Goal: Complete application form

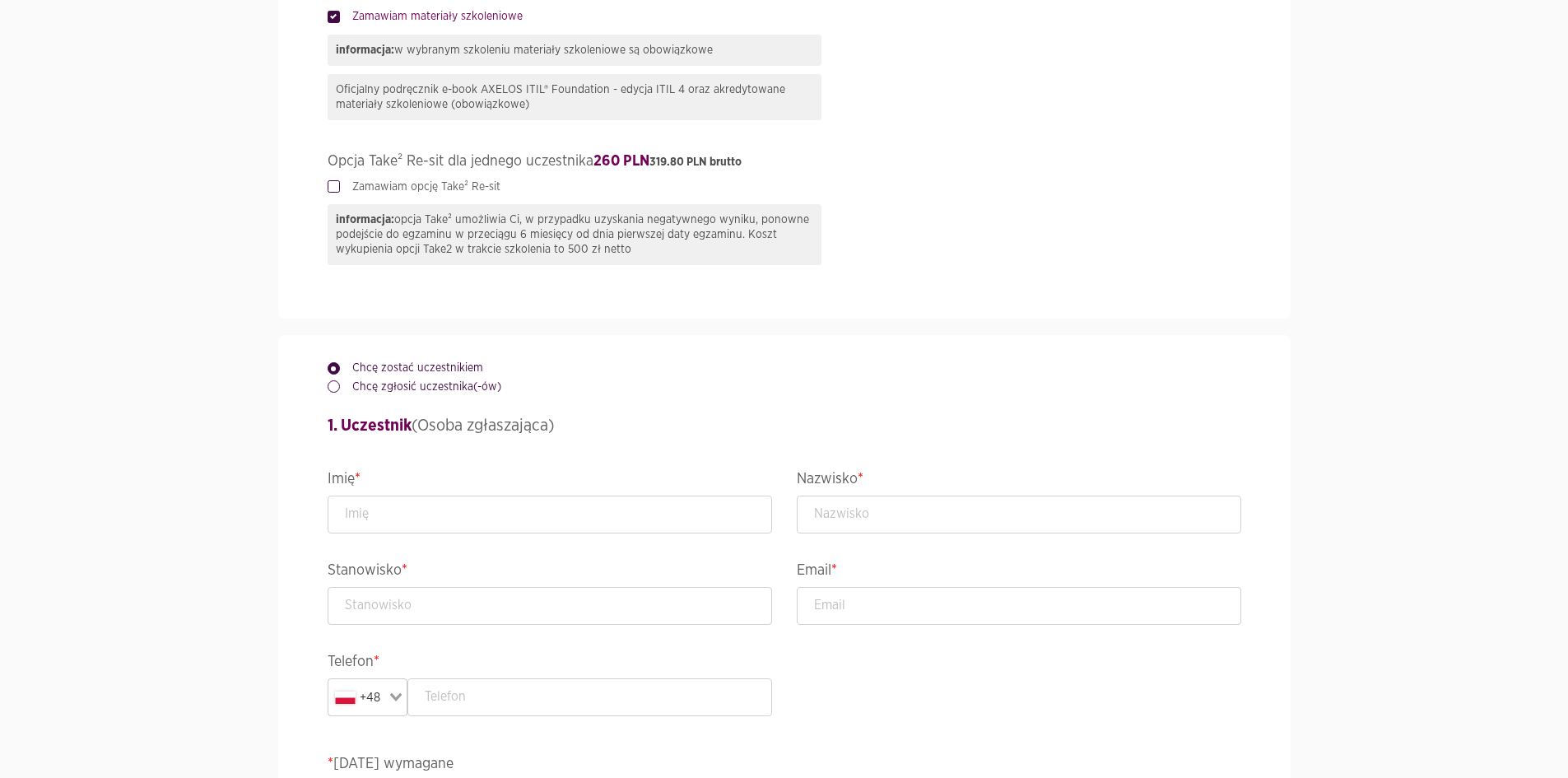
scroll to position [1317, 0]
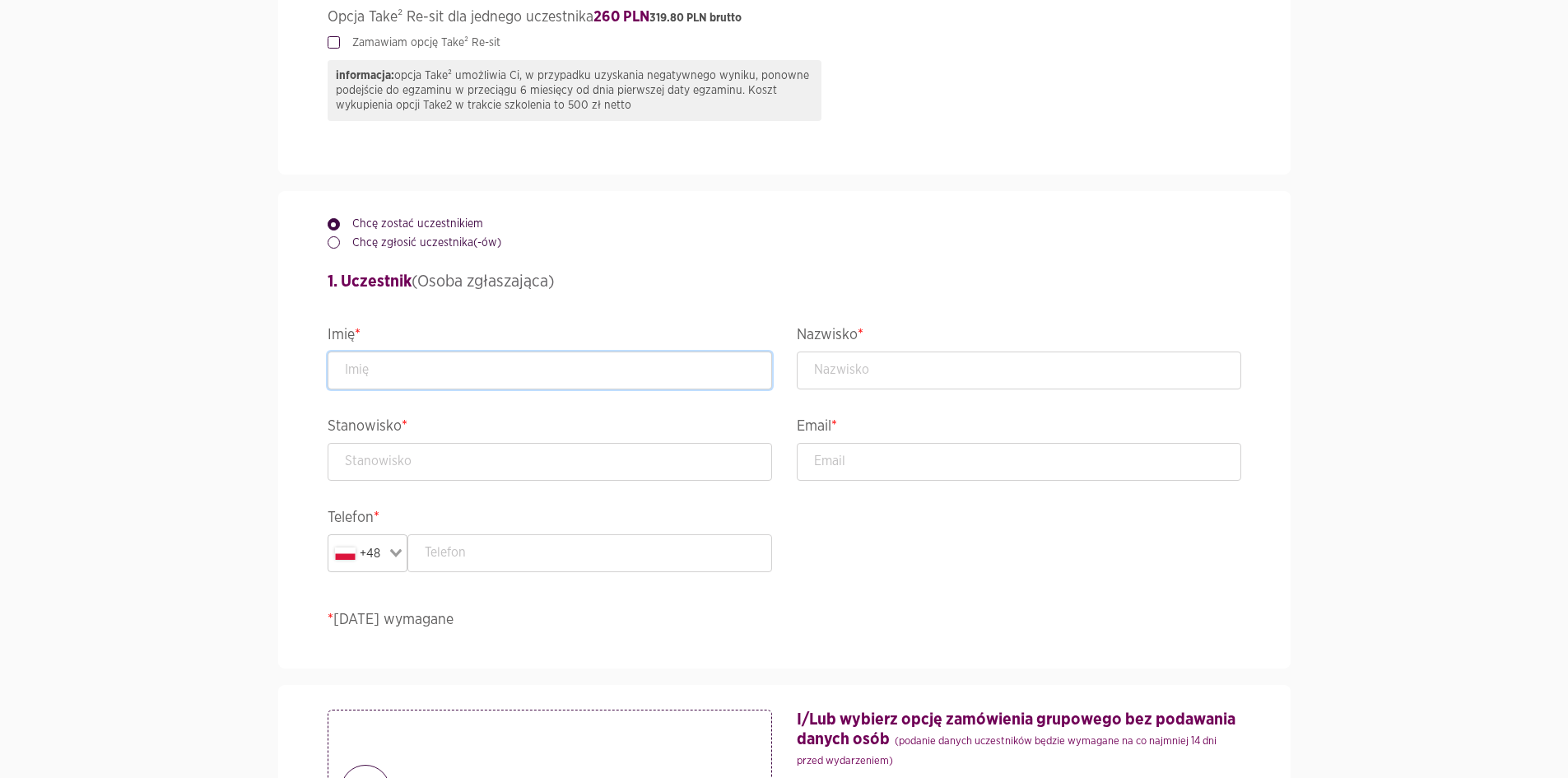
click at [471, 370] on input "text" at bounding box center [550, 370] width 445 height 37
type input "Szymon"
type input "M"
type input "T"
type input "Tester"
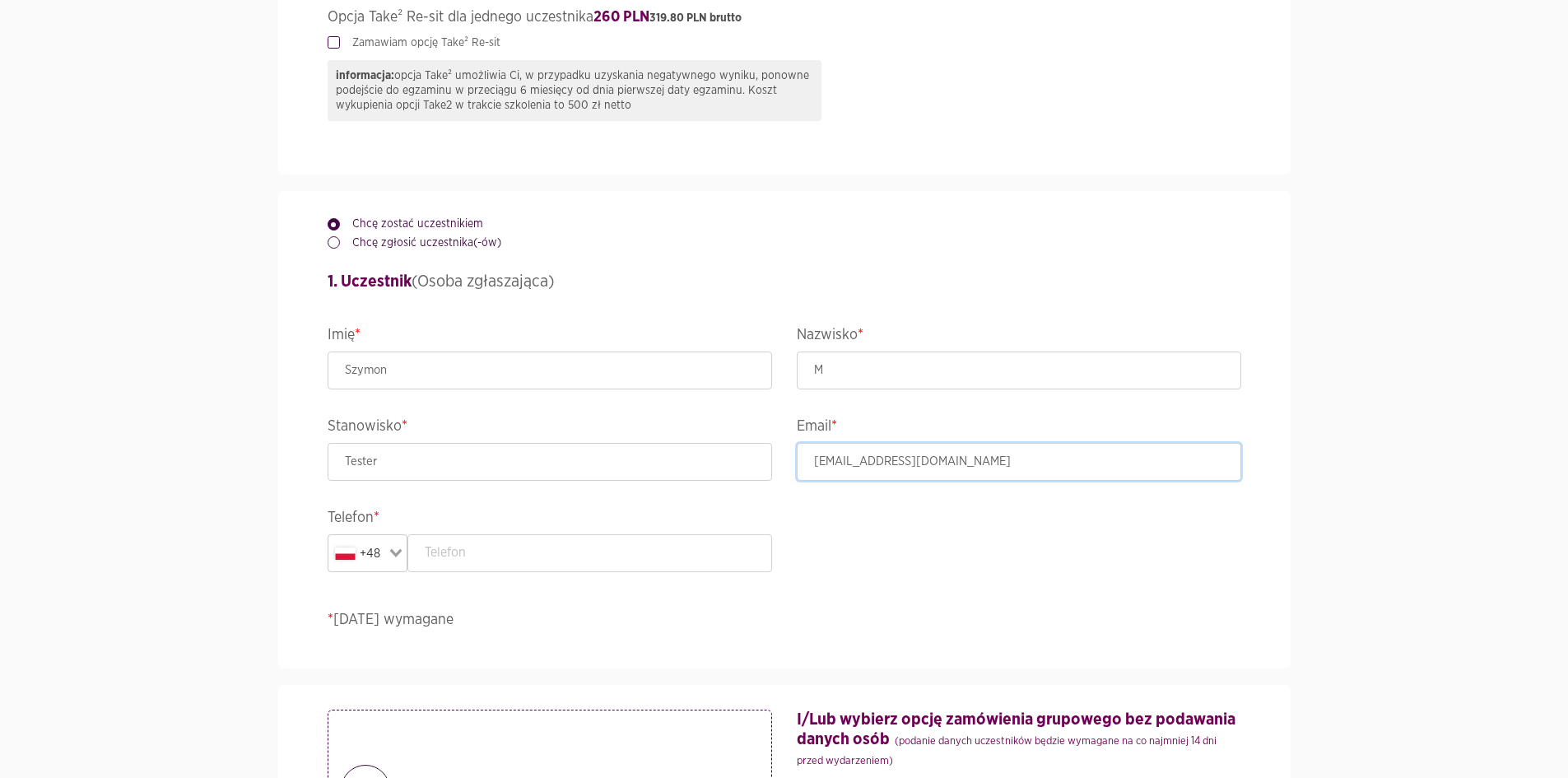
type input "[EMAIL_ADDRESS][DOMAIN_NAME]"
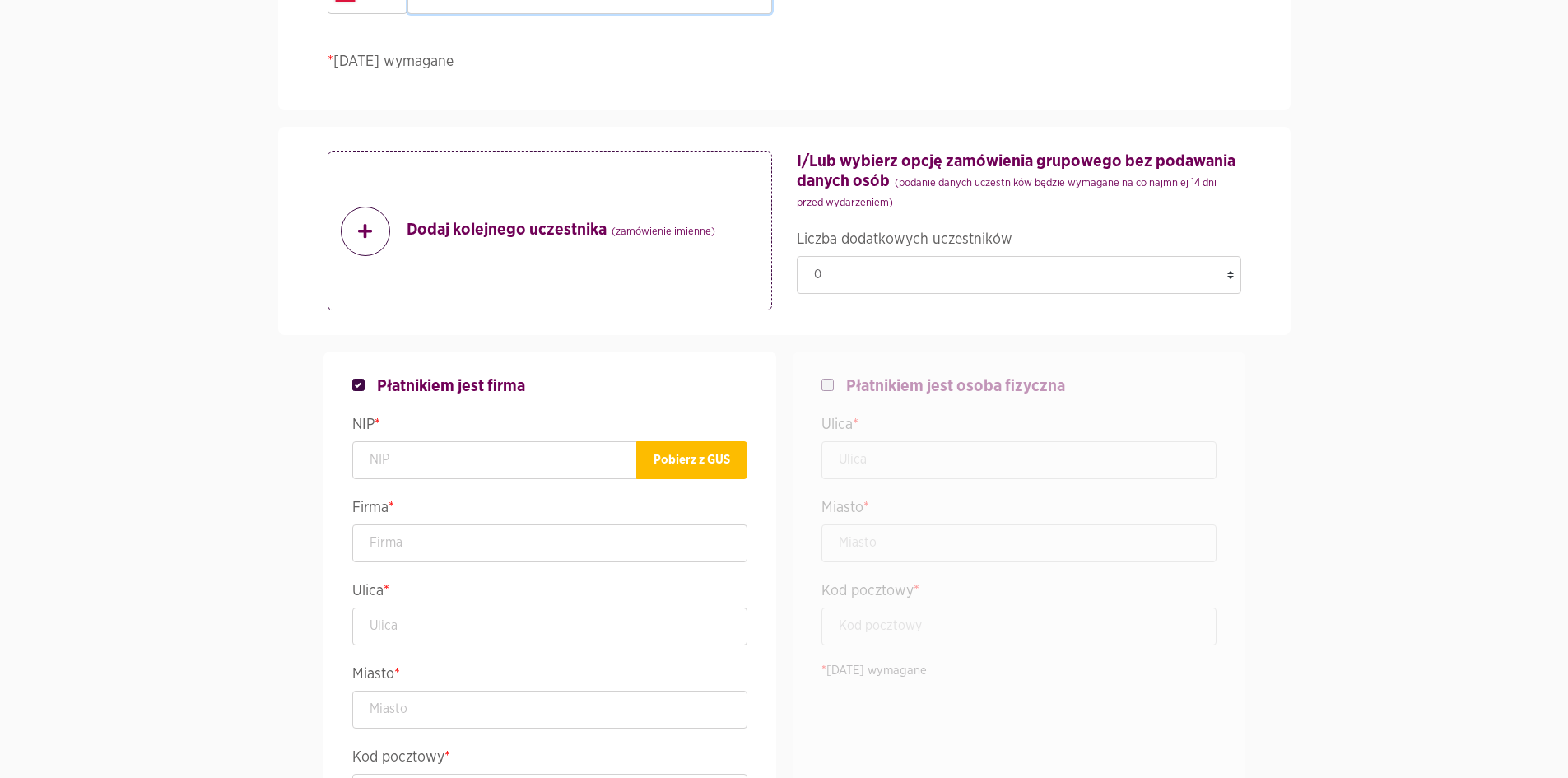
scroll to position [1893, 0]
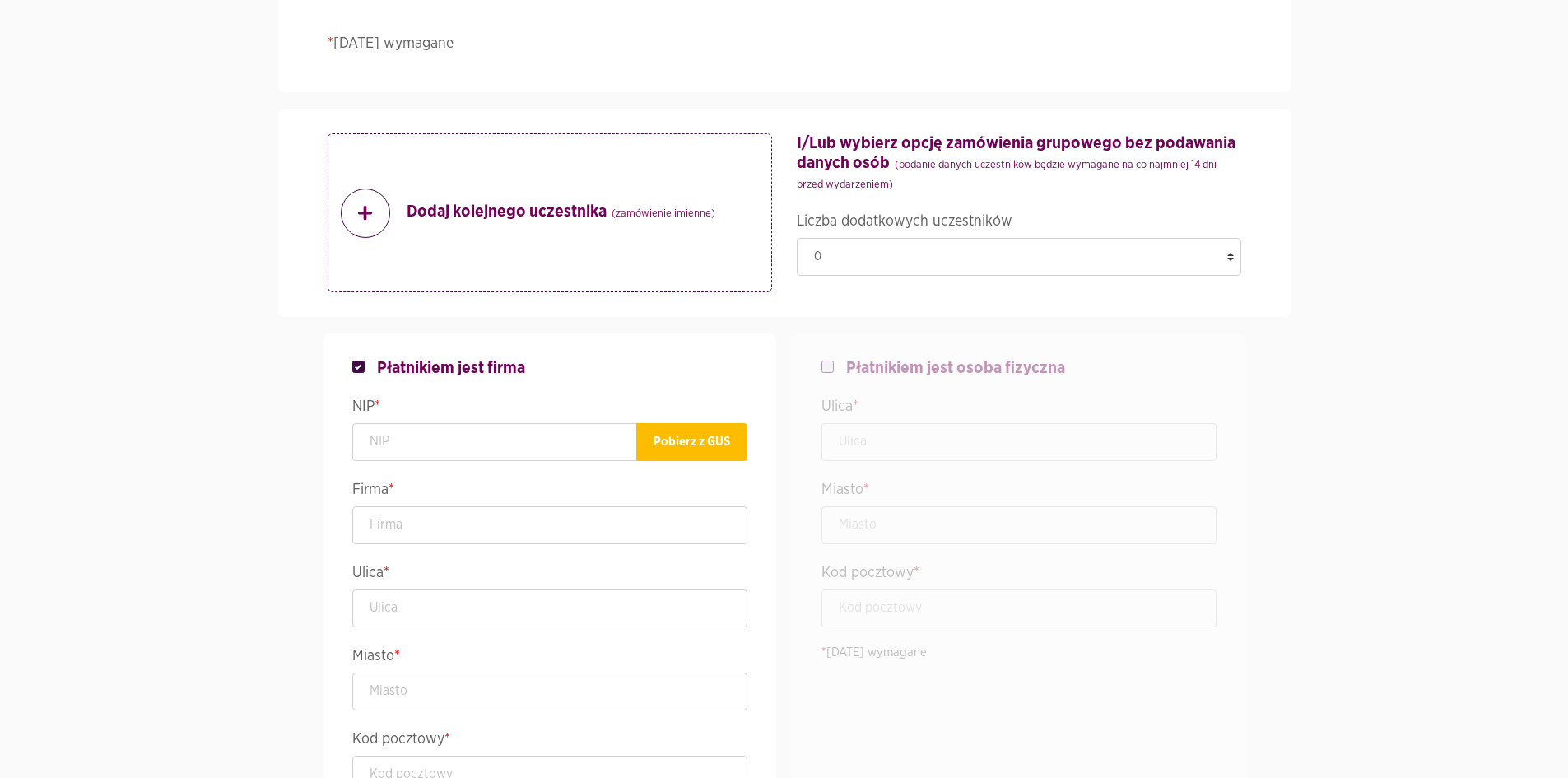
type input "888999666"
click at [955, 371] on span "Płatnikiem jest osoba fizyczna" at bounding box center [956, 368] width 219 height 20
checkbox input "false"
checkbox input "true"
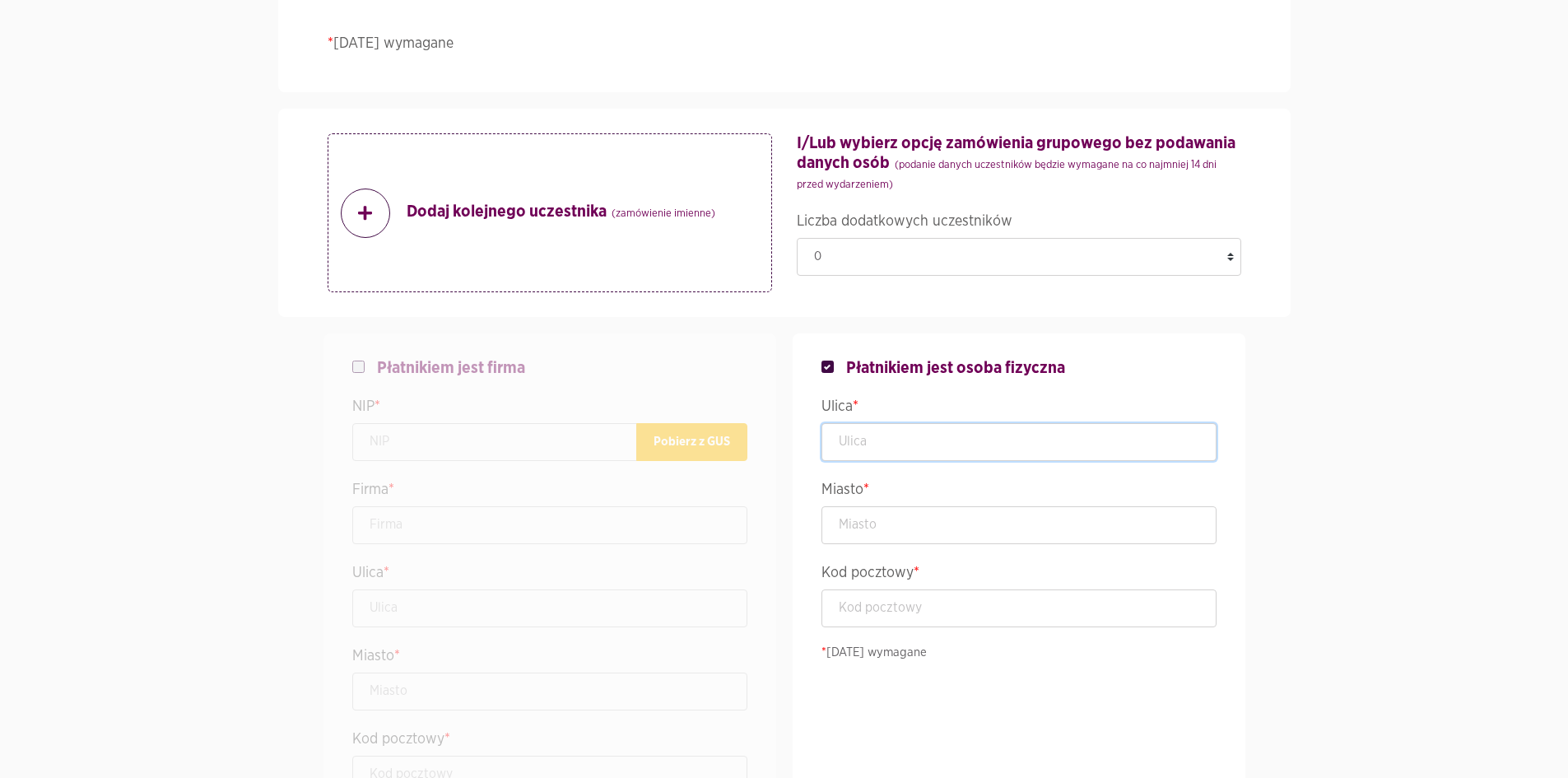
click at [940, 427] on input "text" at bounding box center [1019, 441] width 395 height 37
type input "Lęborska 3B"
type input "g"
type input "[GEOGRAPHIC_DATA]"
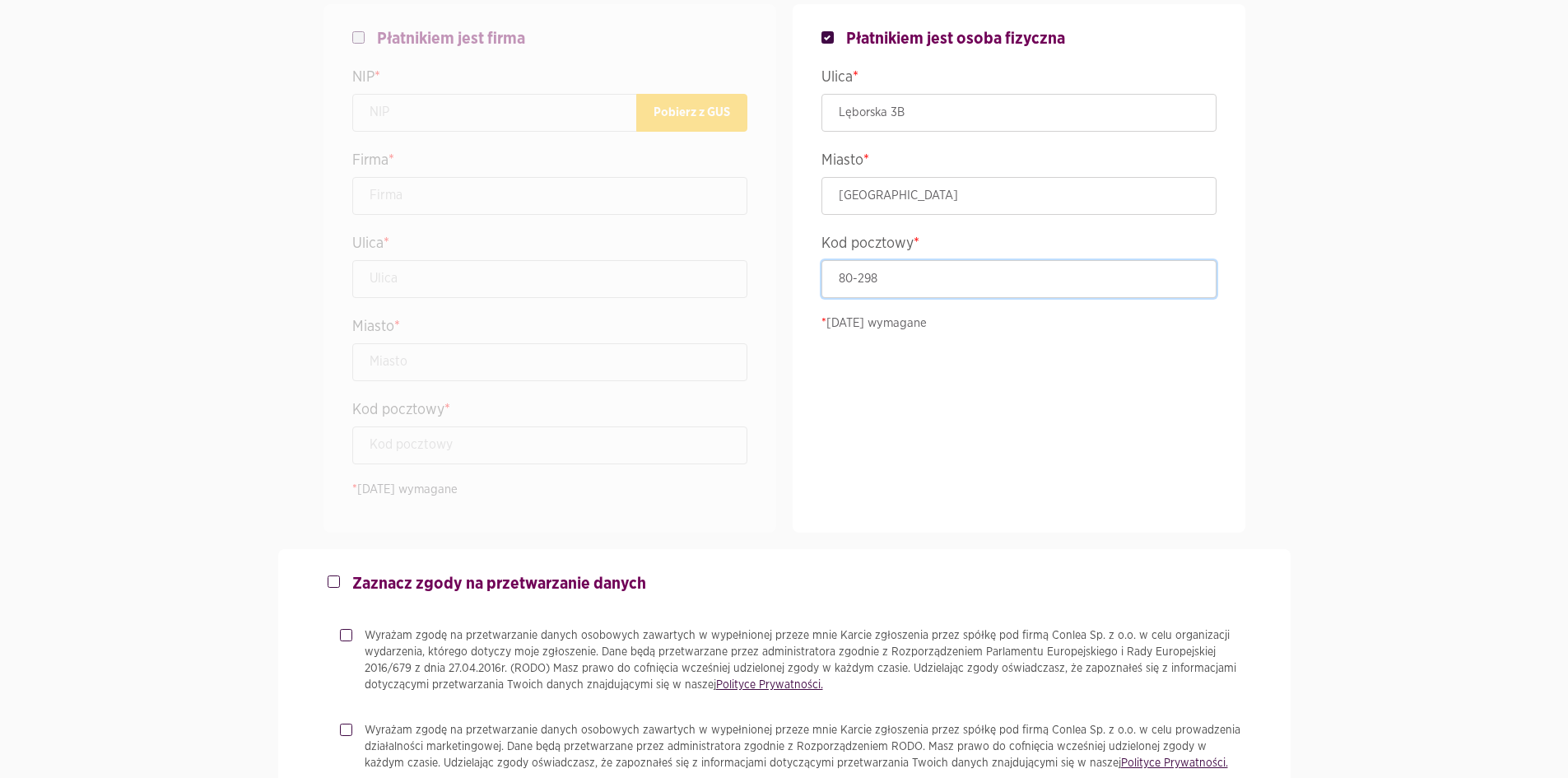
scroll to position [2551, 0]
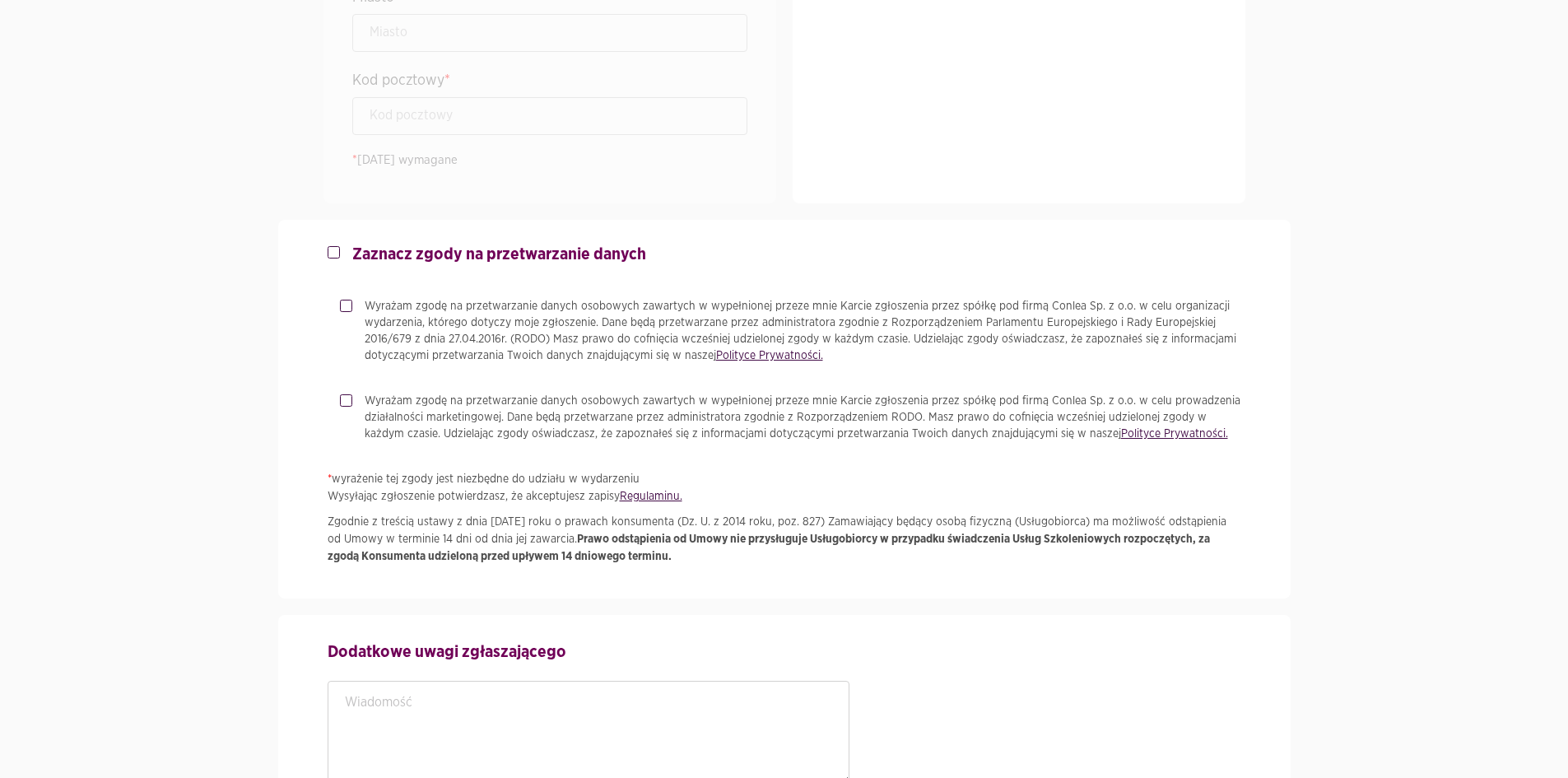
type input "80-298"
click at [580, 335] on p "Wyrażam zgodę na przetwarzanie danych osobowych zawartych w wypełnionej przeze …" at bounding box center [803, 331] width 877 height 66
click at [348, 309] on input "Wyrażam zgodę na przetwarzanie danych osobowych zawartych w wypełnionej przeze …" at bounding box center [343, 303] width 8 height 11
checkbox input "true"
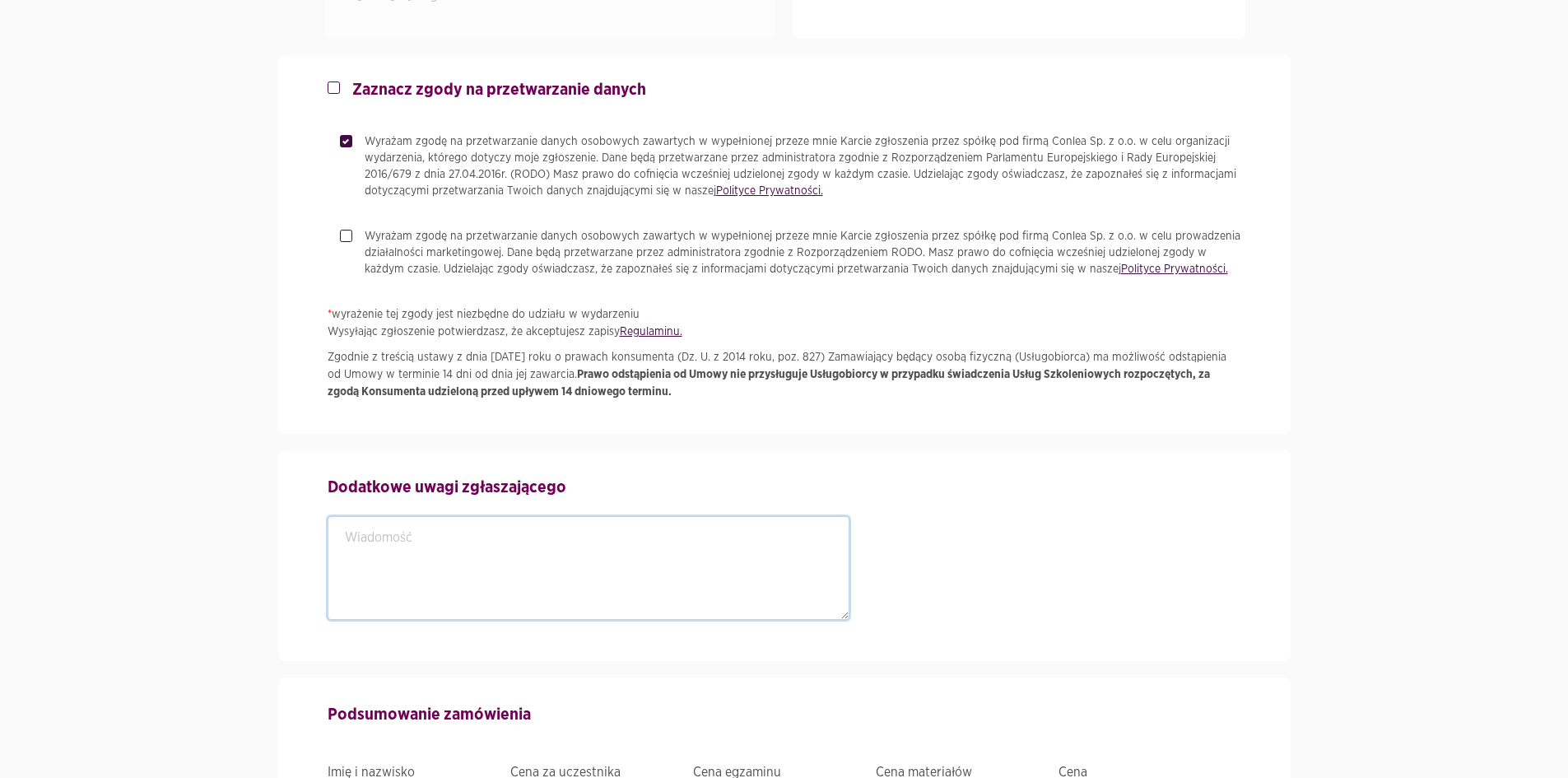
click at [538, 585] on textarea at bounding box center [589, 568] width 522 height 104
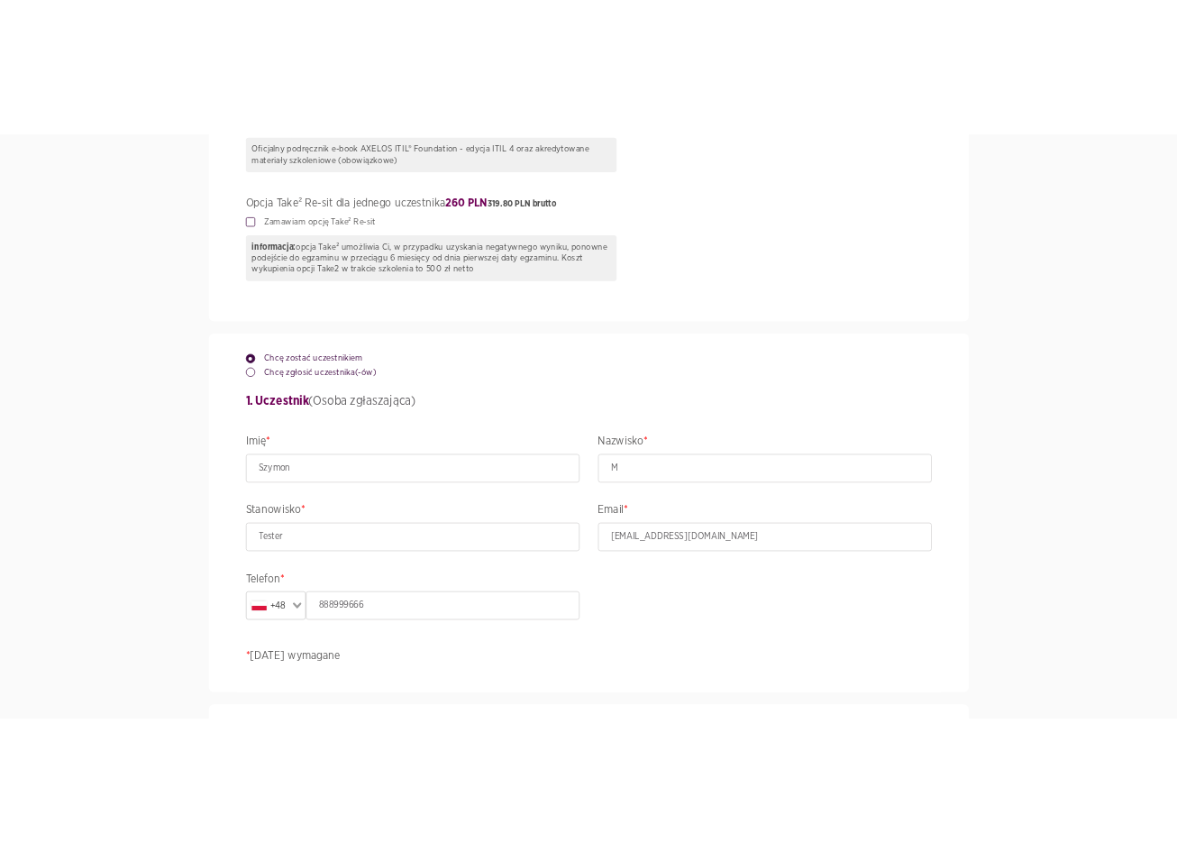
scroll to position [1117, 0]
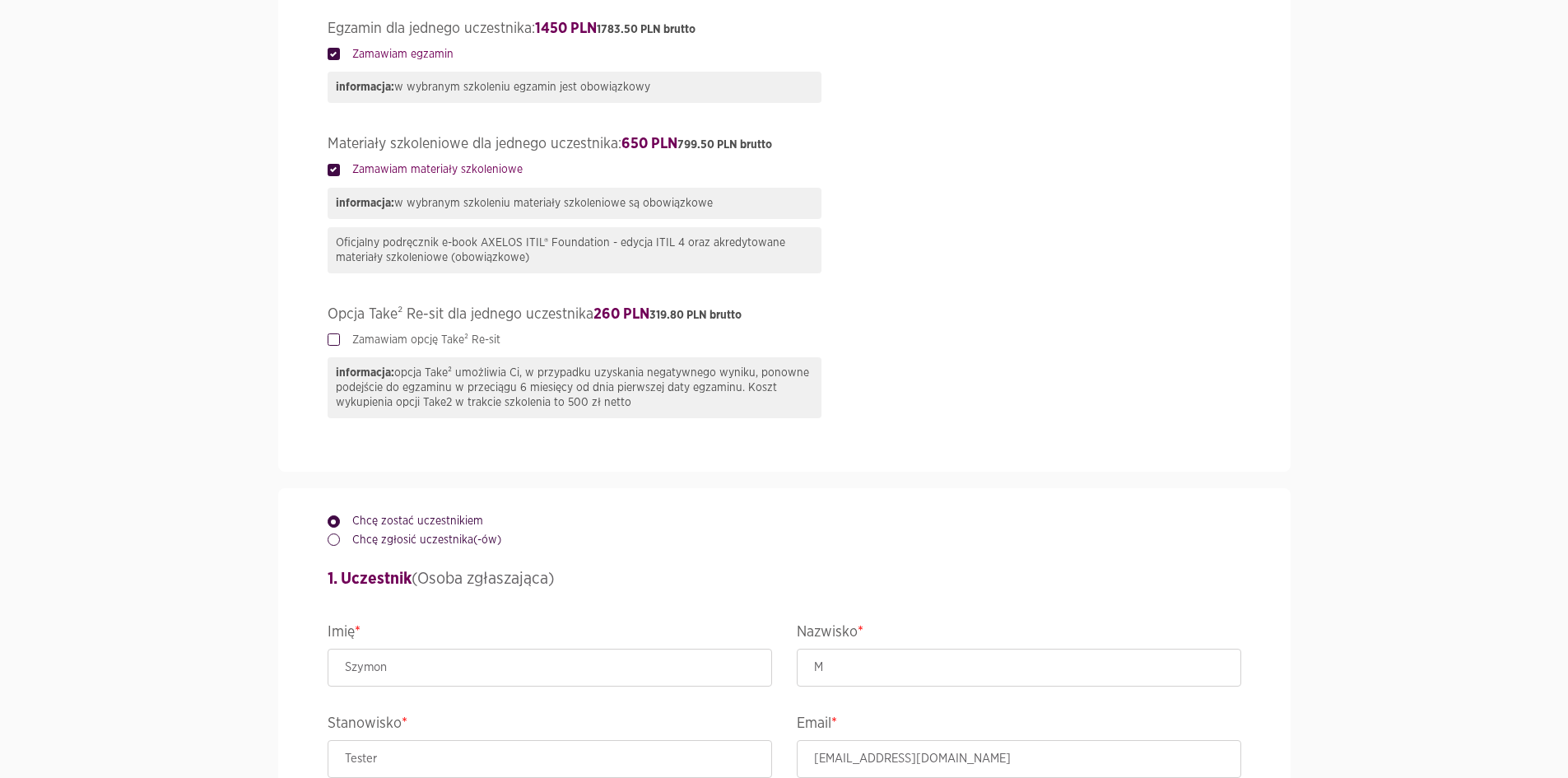
type textarea "ddd"
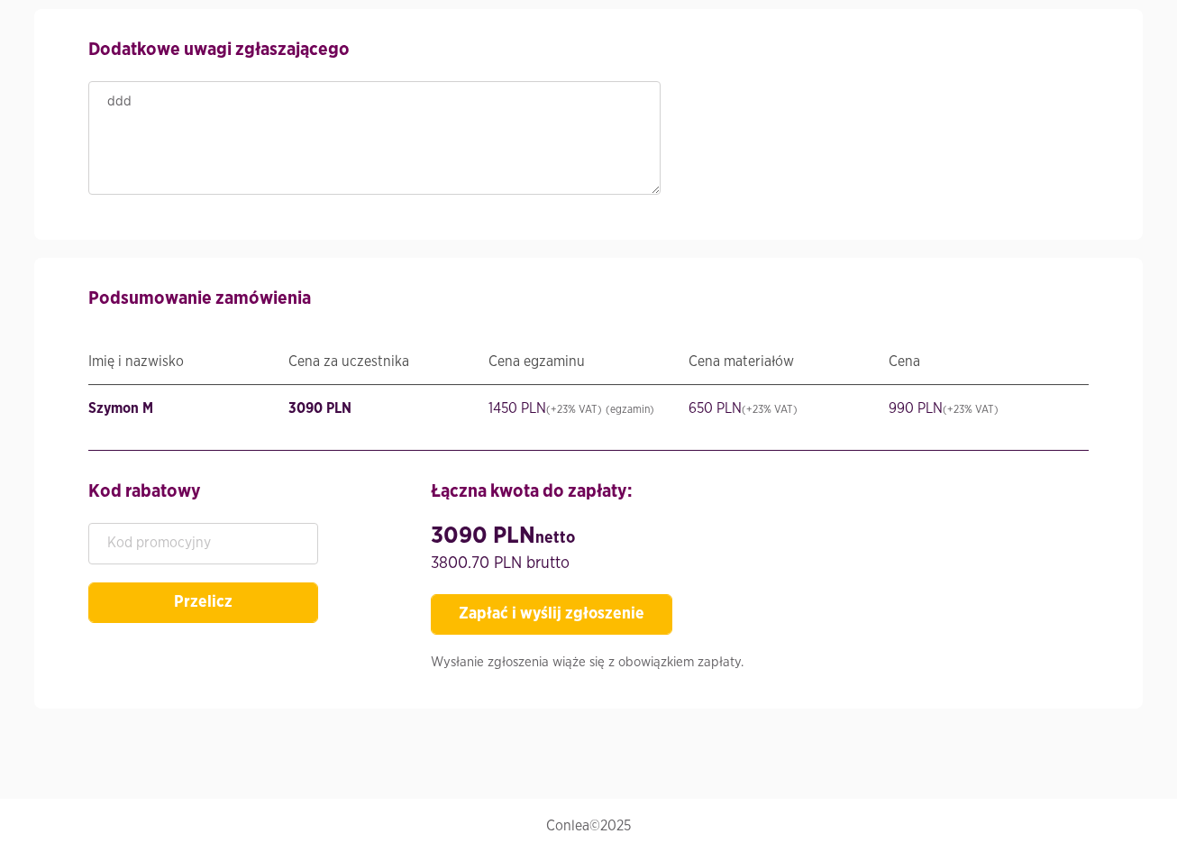
scroll to position [3460, 0]
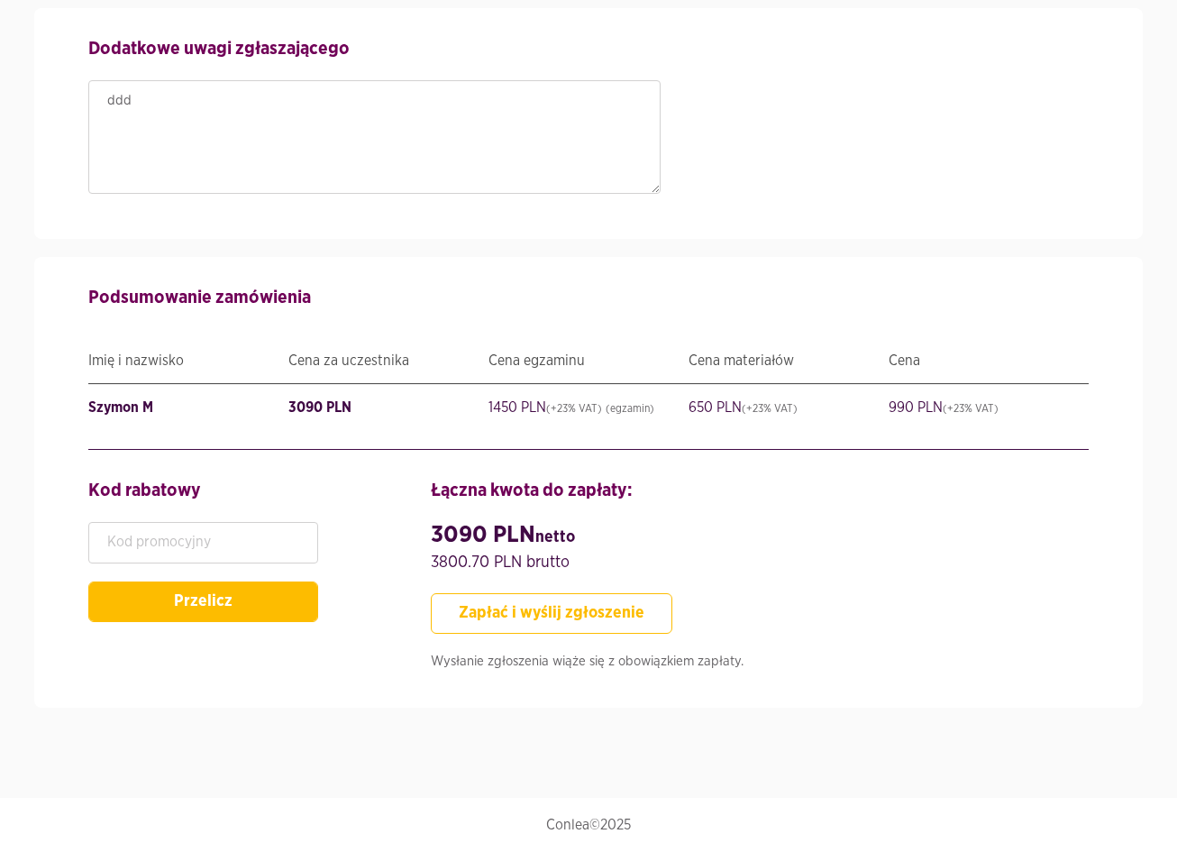
click at [589, 612] on button "Zapłać i wyślij zgłoszenie" at bounding box center [552, 613] width 242 height 41
click at [656, 613] on button "Zapłać i wyślij zgłoszenie" at bounding box center [552, 613] width 242 height 41
click at [554, 623] on button "Zapłać i wyślij zgłoszenie" at bounding box center [552, 613] width 242 height 41
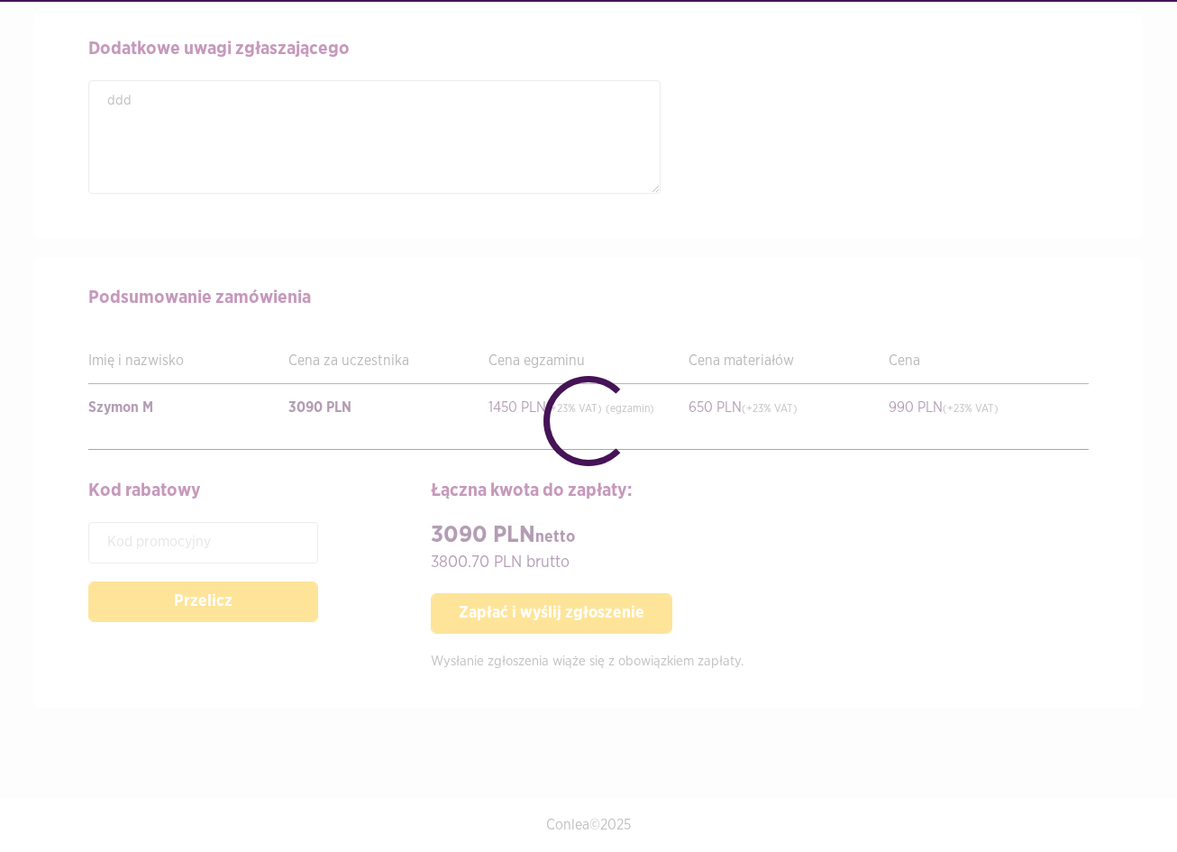
checkbox input "false"
